Goal: Find contact information: Find contact information

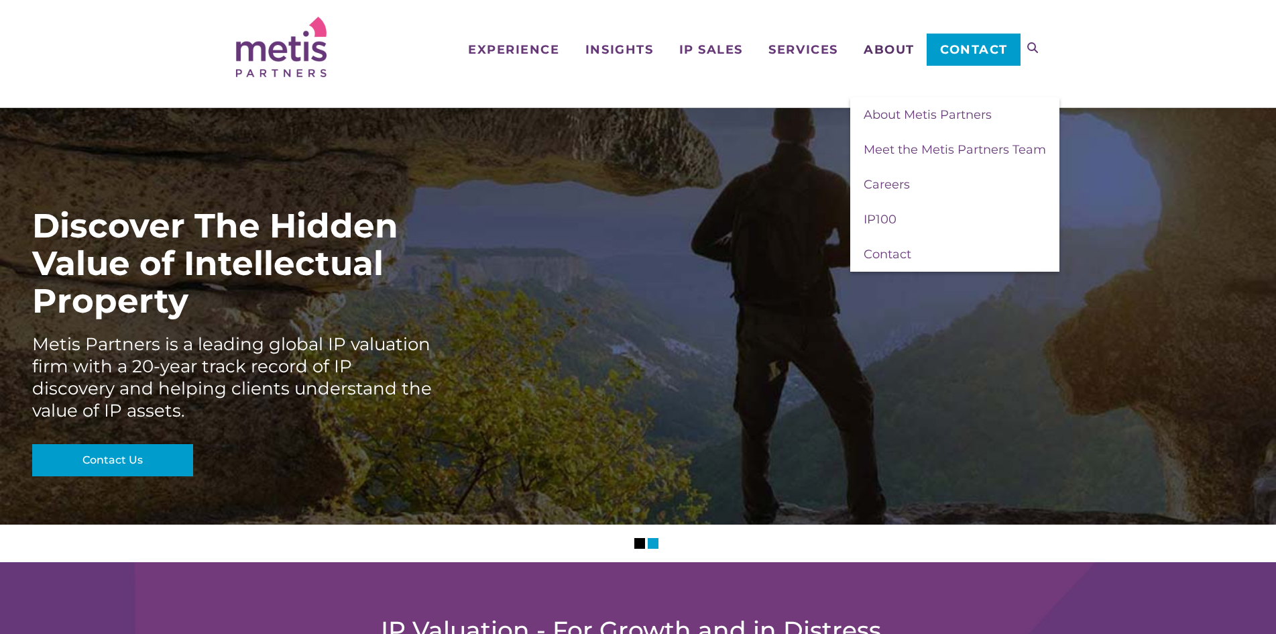
click at [883, 48] on span "About" at bounding box center [889, 50] width 51 height 12
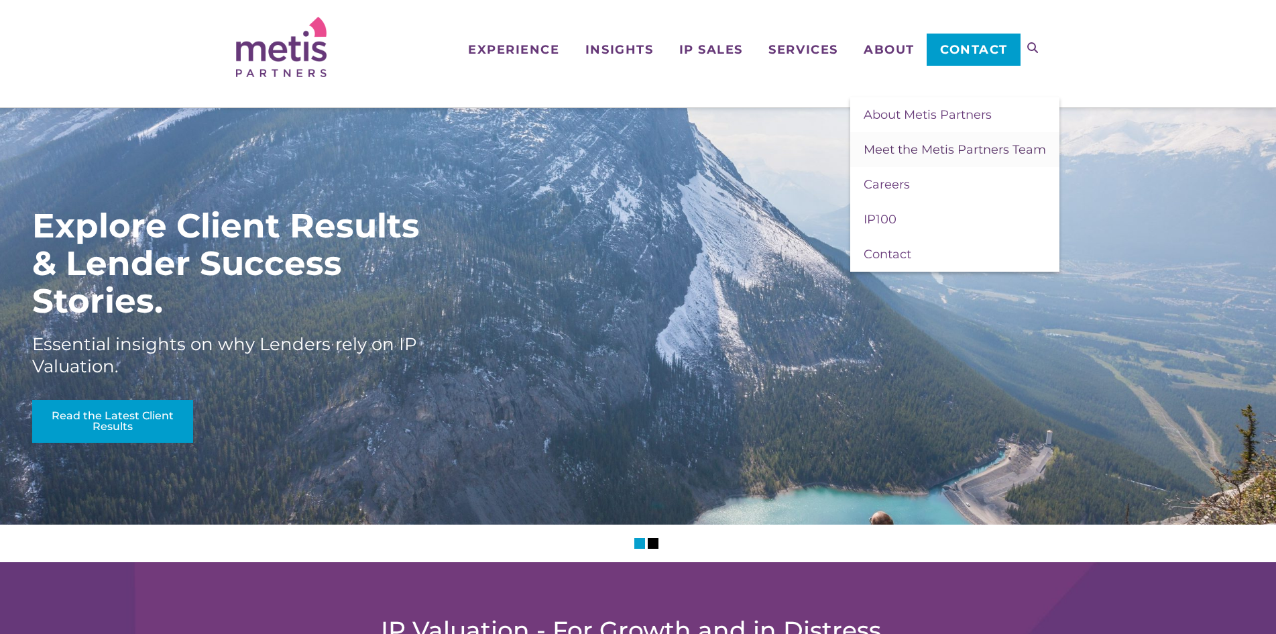
click at [917, 151] on span "Meet the Metis Partners Team" at bounding box center [955, 149] width 182 height 15
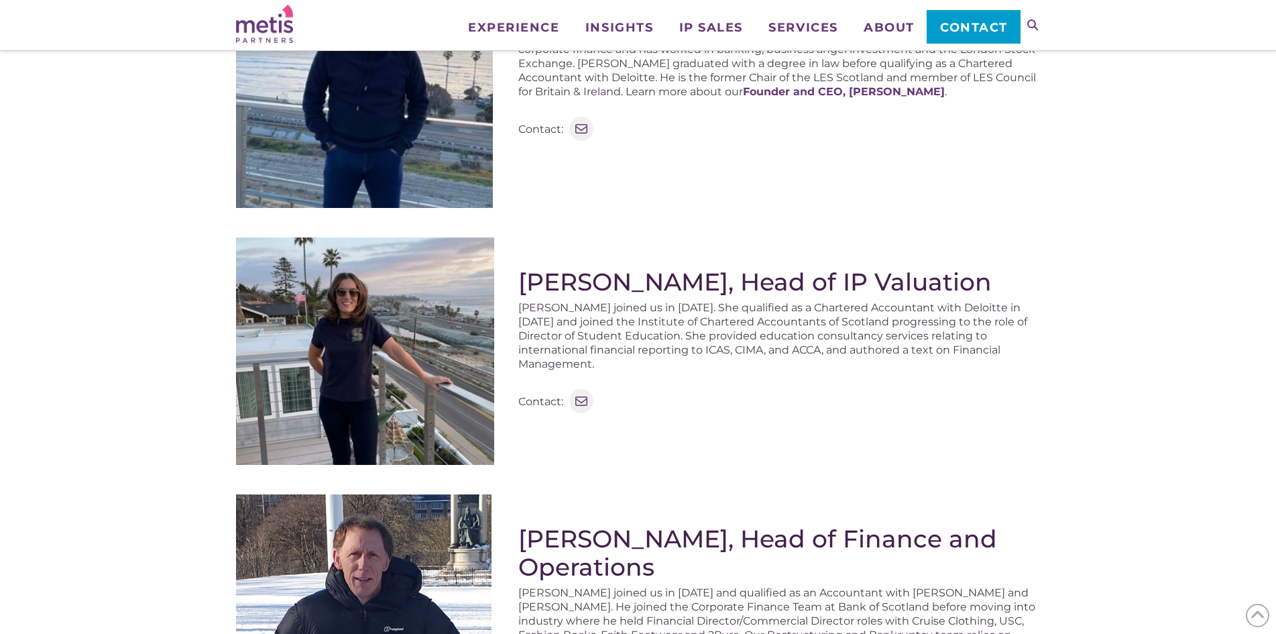
scroll to position [201, 0]
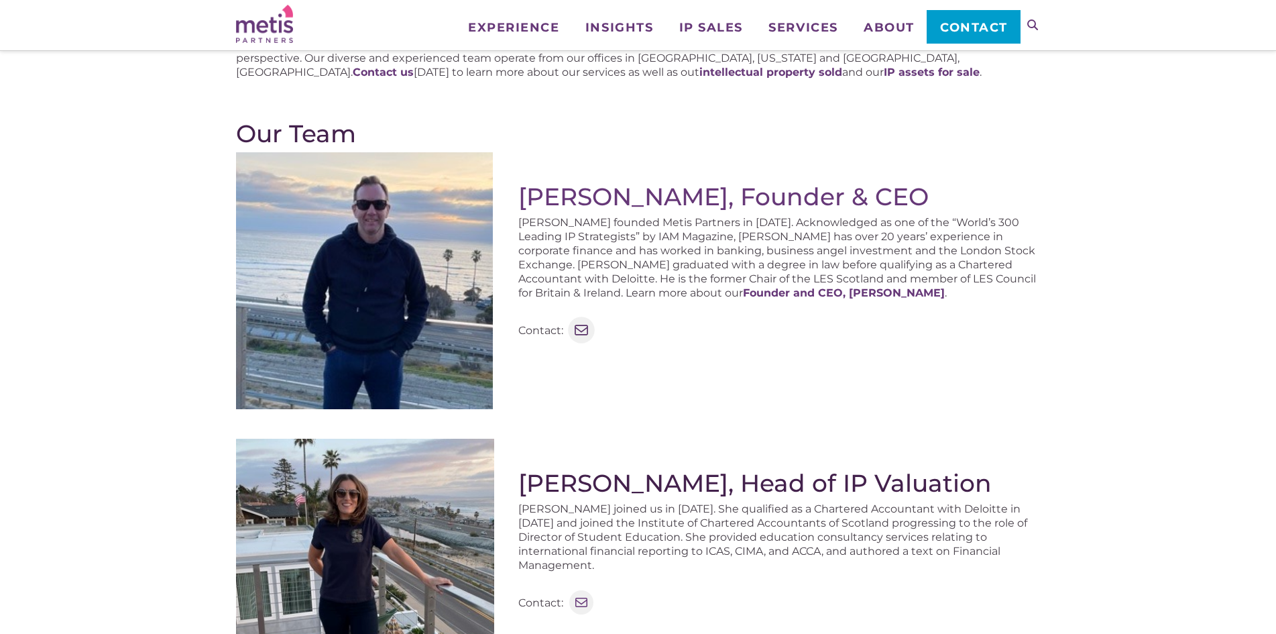
click at [578, 333] on icon at bounding box center [581, 329] width 17 height 17
click at [582, 331] on icon at bounding box center [581, 330] width 13 height 10
click at [579, 333] on icon at bounding box center [581, 329] width 17 height 17
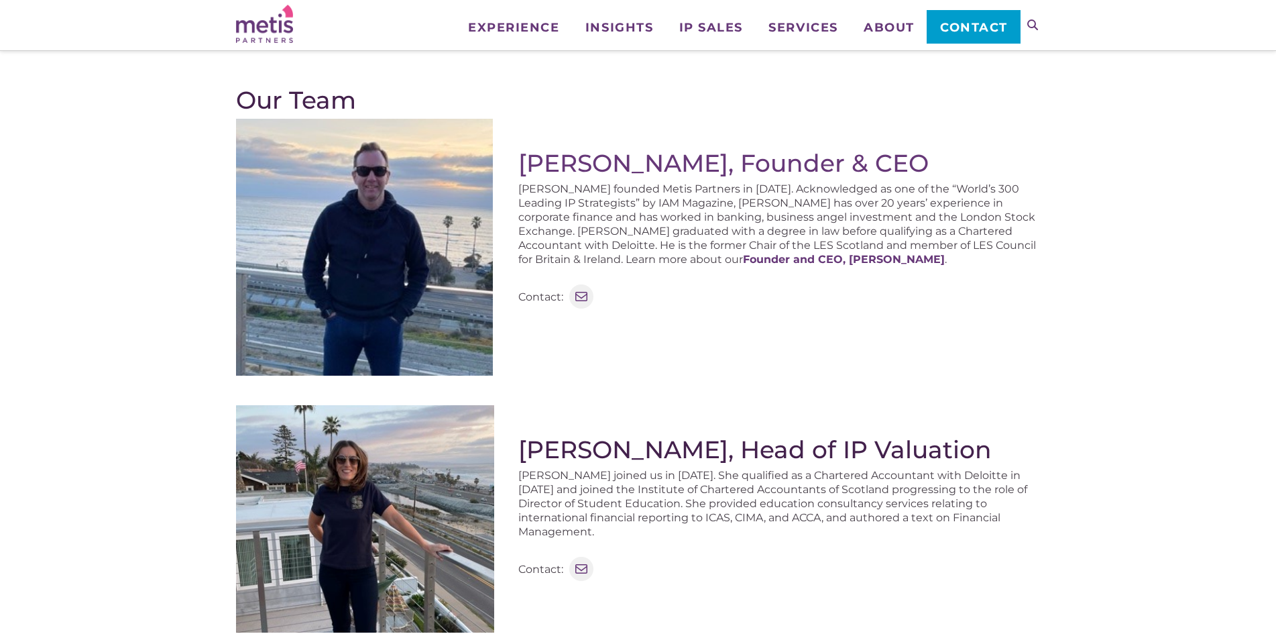
scroll to position [268, 0]
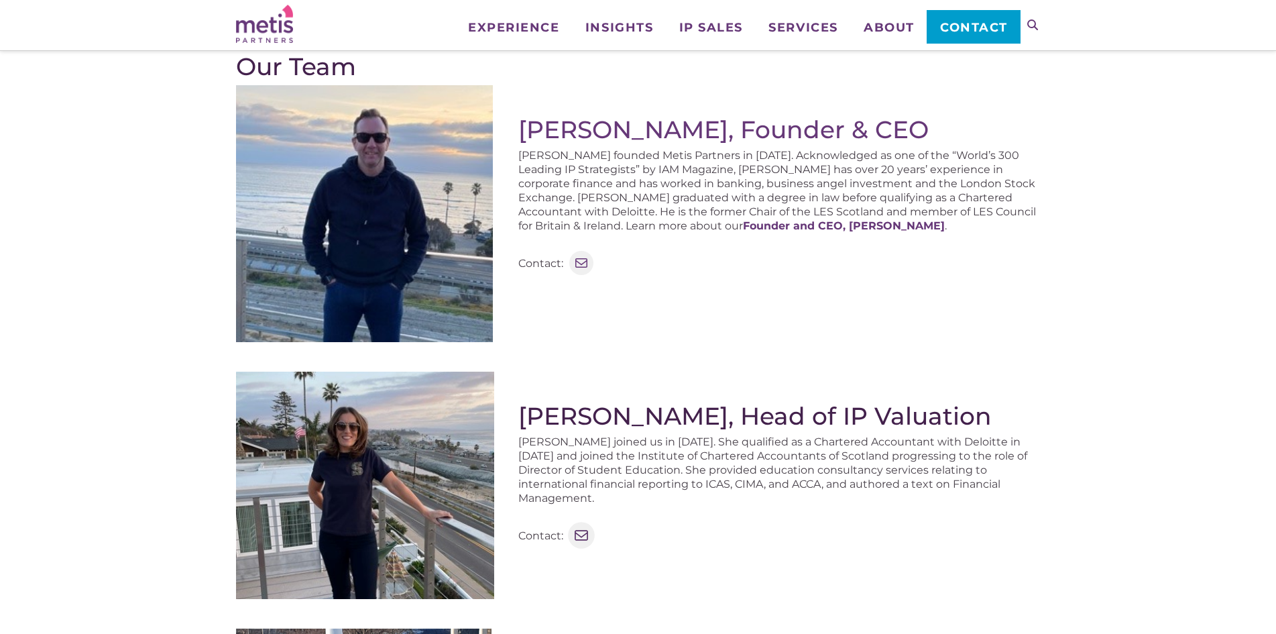
click at [584, 526] on icon at bounding box center [581, 534] width 17 height 17
